Goal: Go to known website: Go to known website

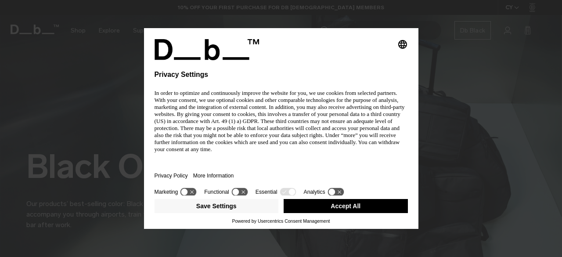
click at [312, 208] on div "Selecting an option will immediately change the language Privacy Settings In or…" at bounding box center [281, 128] width 562 height 257
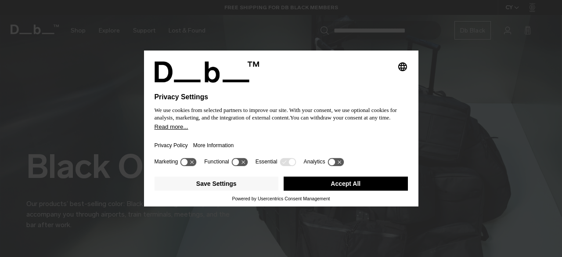
click at [286, 177] on button "Accept All" at bounding box center [345, 183] width 124 height 14
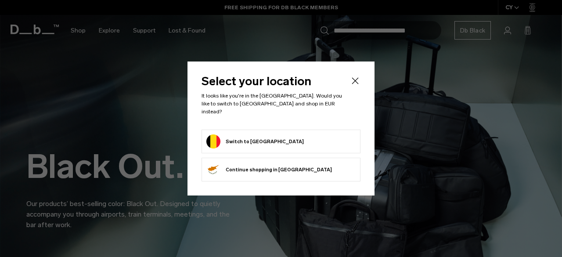
click at [258, 134] on button "Switch to Belgium" at bounding box center [254, 141] width 97 height 14
